Goal: Information Seeking & Learning: Learn about a topic

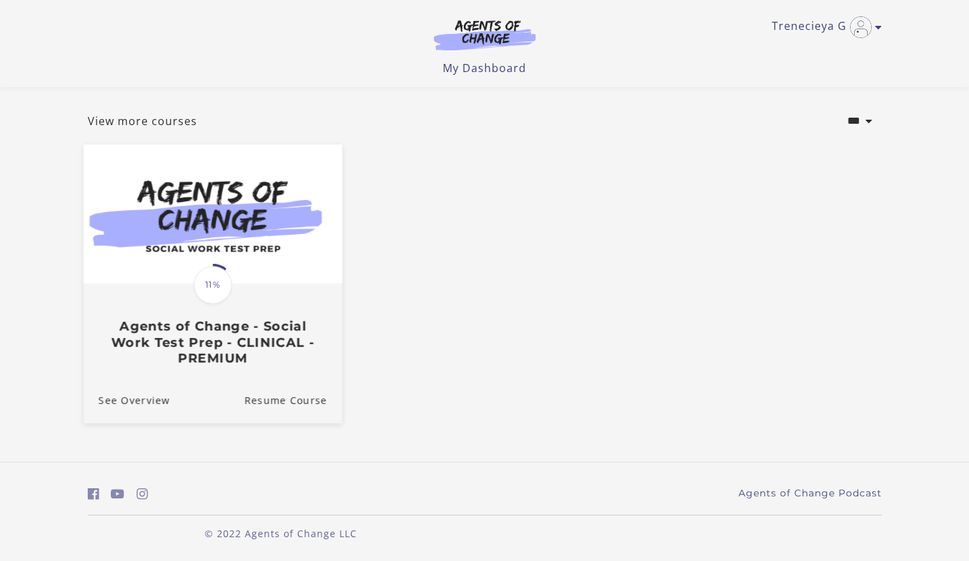
click at [250, 303] on div "Translation missing: en.liquid.partials.dashboard_course_card.progress_descript…" at bounding box center [212, 325] width 258 height 81
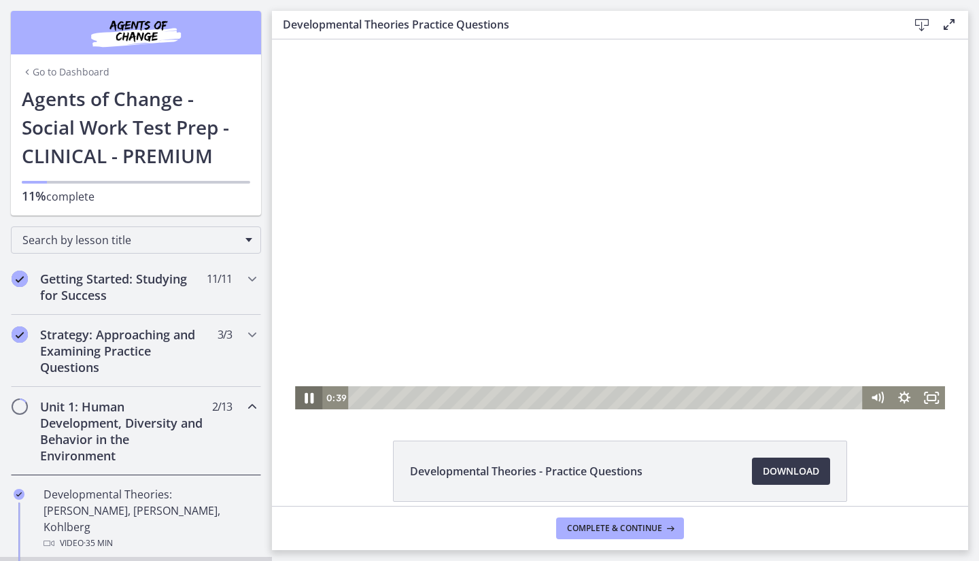
click at [307, 398] on icon "Pause" at bounding box center [309, 398] width 9 height 11
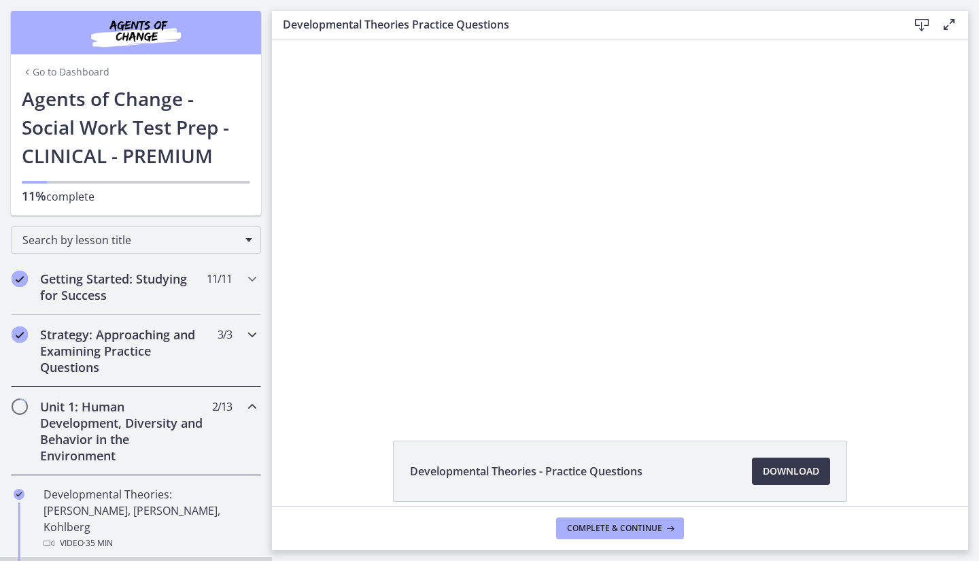
click at [244, 327] on icon "Chapters" at bounding box center [252, 334] width 16 height 16
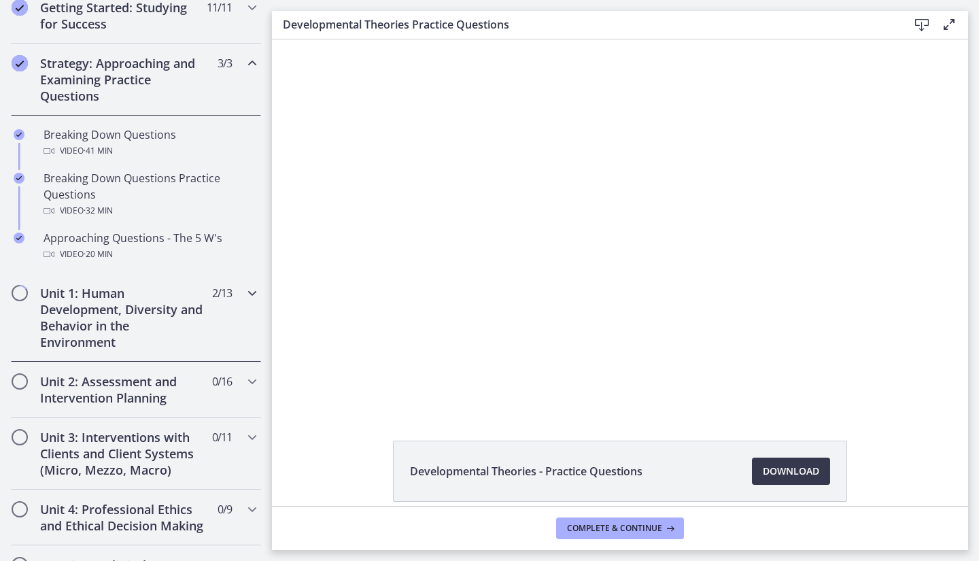
scroll to position [340, 0]
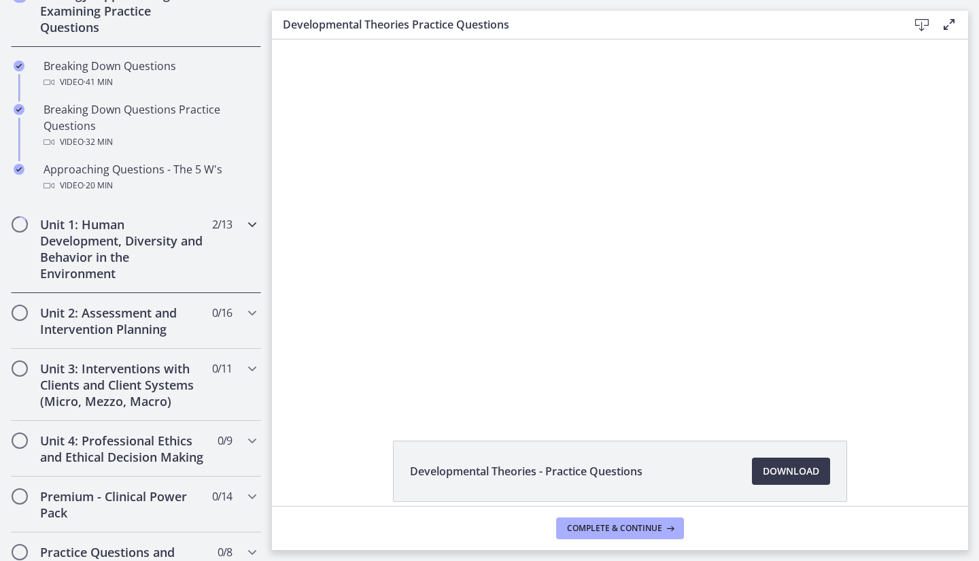
click at [23, 227] on span "Chapters" at bounding box center [20, 225] width 14 height 14
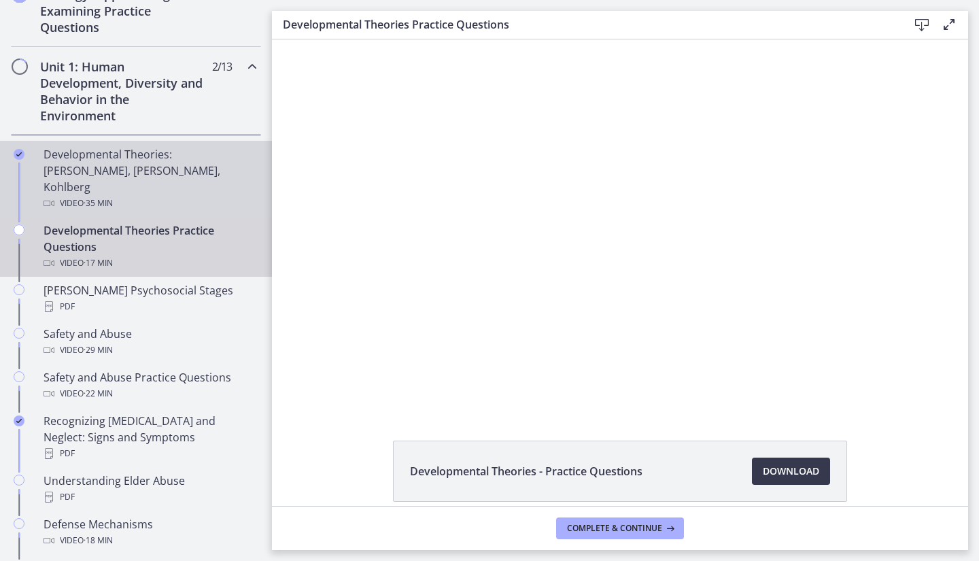
click at [109, 171] on div "Developmental Theories: [PERSON_NAME], [PERSON_NAME], Kohlberg Video · 35 min" at bounding box center [150, 178] width 212 height 65
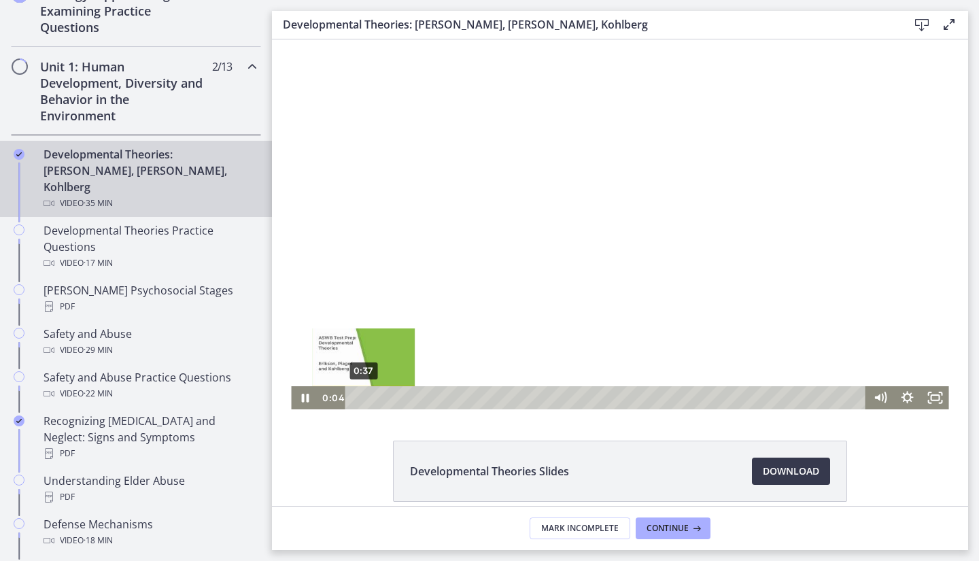
click at [359, 399] on div "0:37" at bounding box center [607, 397] width 505 height 23
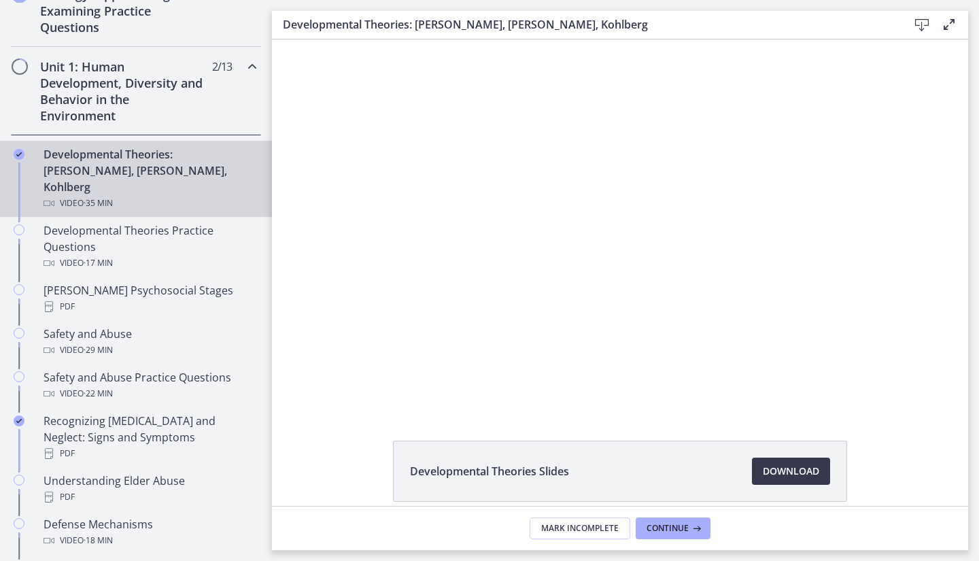
click at [430, 240] on div at bounding box center [620, 224] width 658 height 370
click at [409, 292] on div at bounding box center [620, 224] width 658 height 370
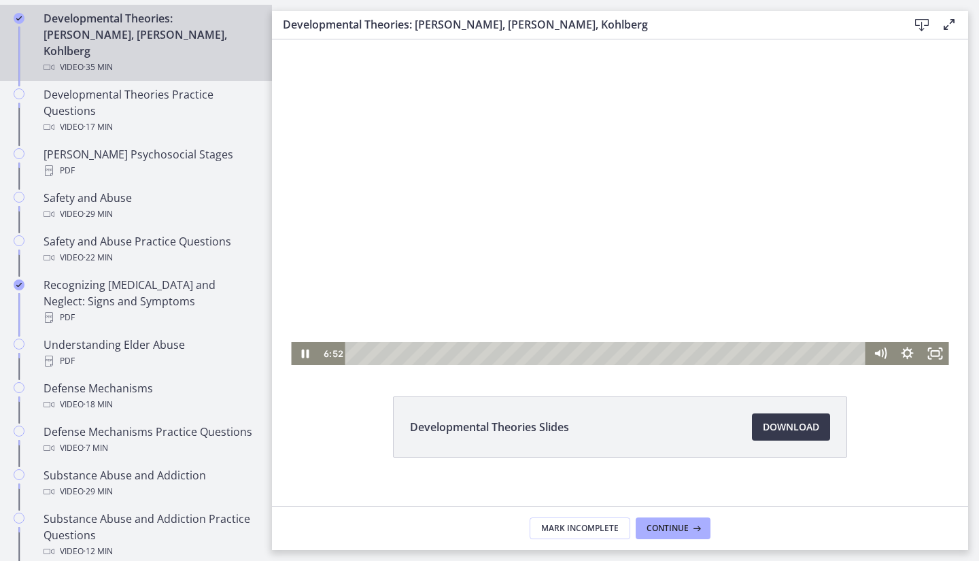
scroll to position [61, 0]
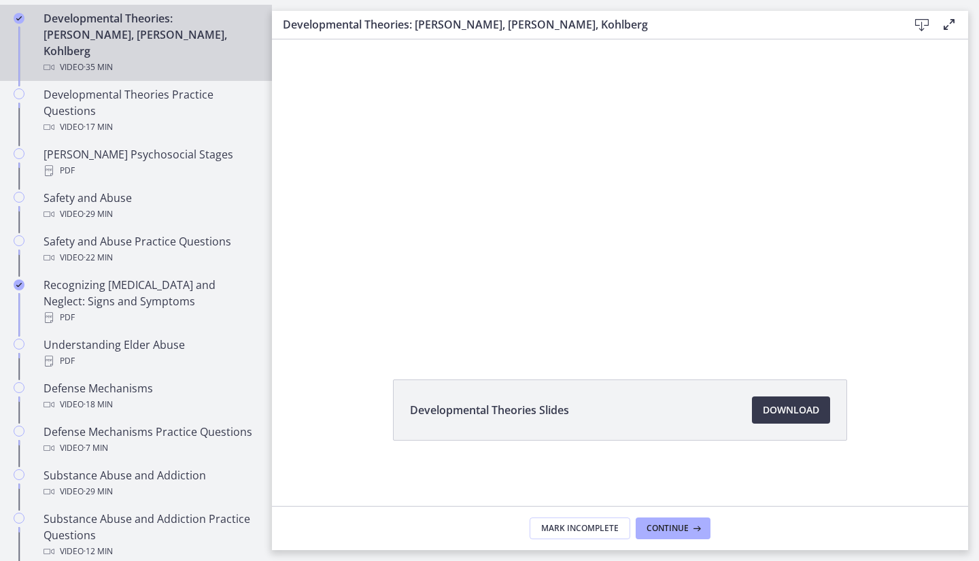
click at [923, 160] on div at bounding box center [620, 163] width 658 height 370
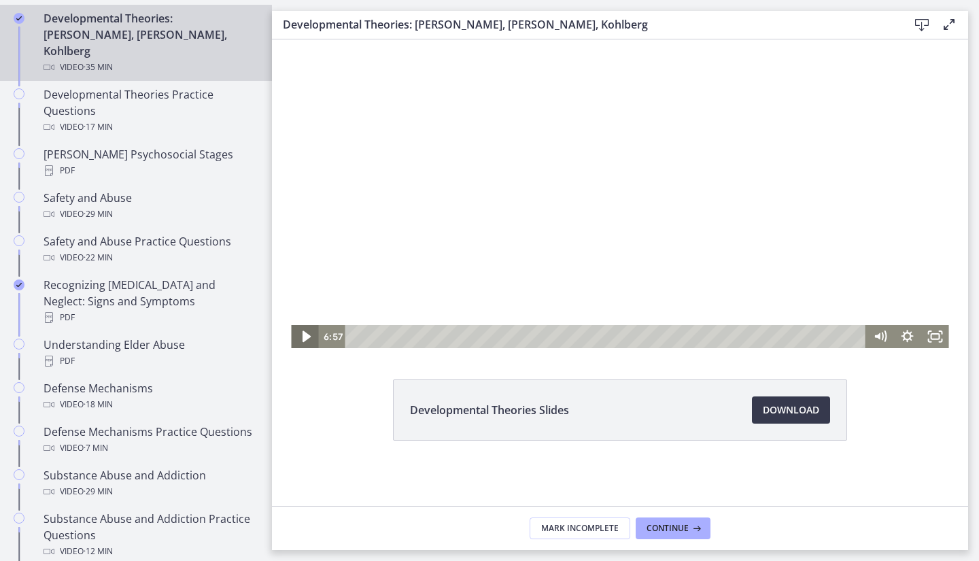
click at [294, 341] on icon "Play Video" at bounding box center [306, 337] width 33 height 28
click at [293, 342] on icon "Pause" at bounding box center [304, 336] width 27 height 23
click at [511, 335] on div "11:07" at bounding box center [607, 336] width 505 height 23
click at [498, 337] on div "10:14" at bounding box center [607, 336] width 505 height 23
click at [305, 335] on icon "Play Video" at bounding box center [305, 336] width 27 height 23
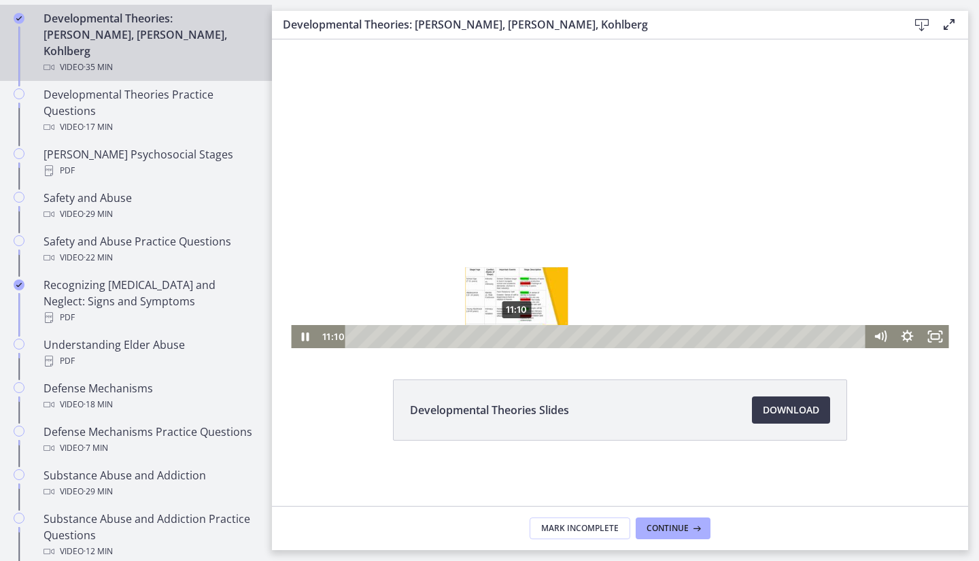
click at [512, 339] on div "11:10" at bounding box center [607, 336] width 505 height 23
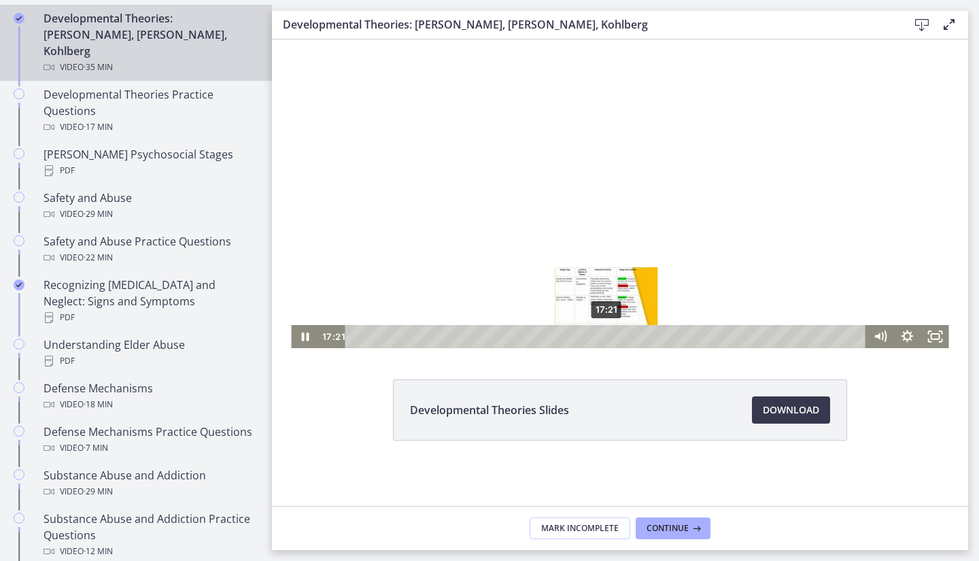
click at [602, 339] on div "17:21" at bounding box center [607, 336] width 505 height 23
click at [607, 335] on div "17:41" at bounding box center [607, 336] width 505 height 23
click at [609, 335] on div "Playbar" at bounding box center [610, 335] width 7 height 7
click at [613, 335] on div "18:09" at bounding box center [607, 336] width 505 height 23
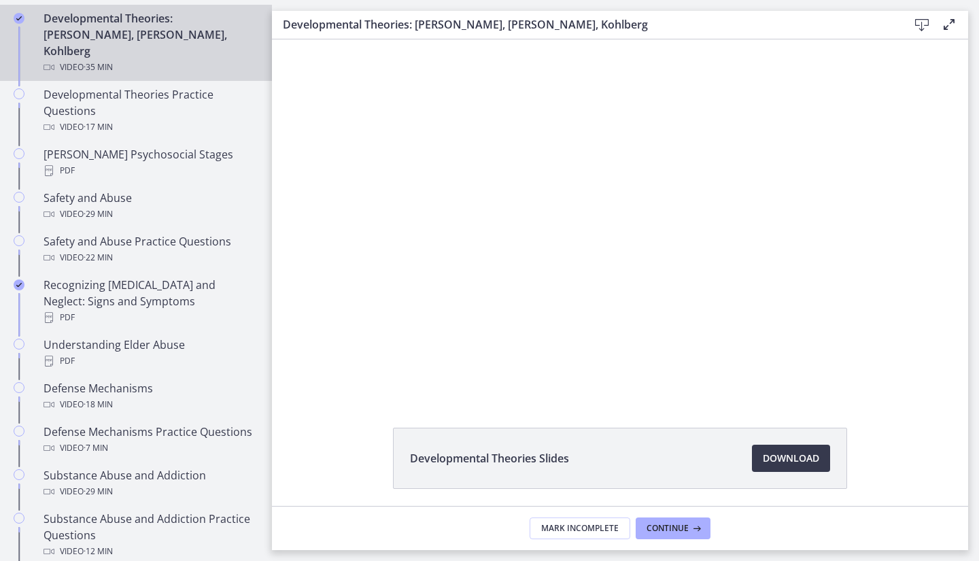
scroll to position [0, 0]
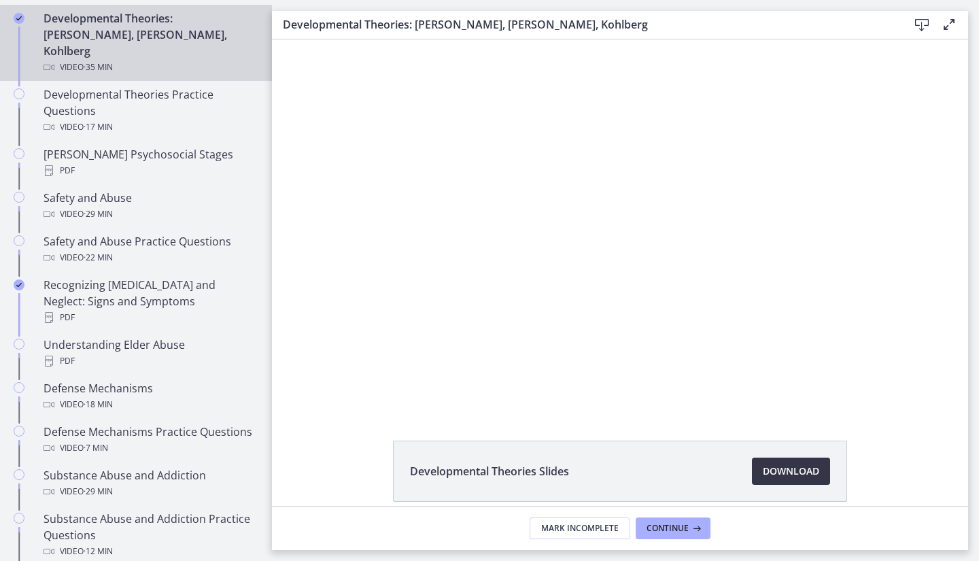
click at [772, 479] on span "Download Opens in a new window" at bounding box center [791, 471] width 56 height 16
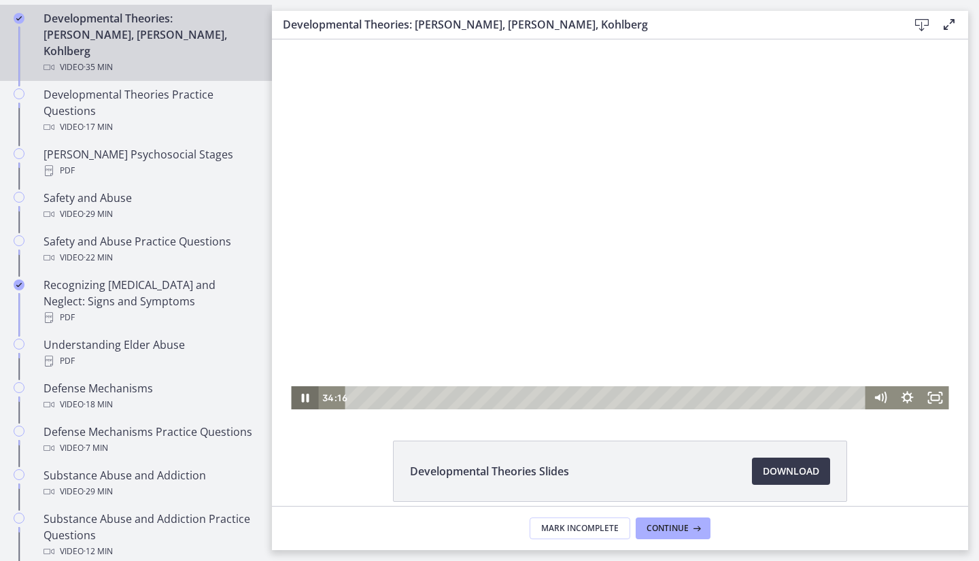
click at [302, 402] on icon "Pause" at bounding box center [305, 398] width 7 height 9
click at [756, 479] on link "Download Opens in a new window" at bounding box center [791, 471] width 78 height 27
